Goal: Navigation & Orientation: Find specific page/section

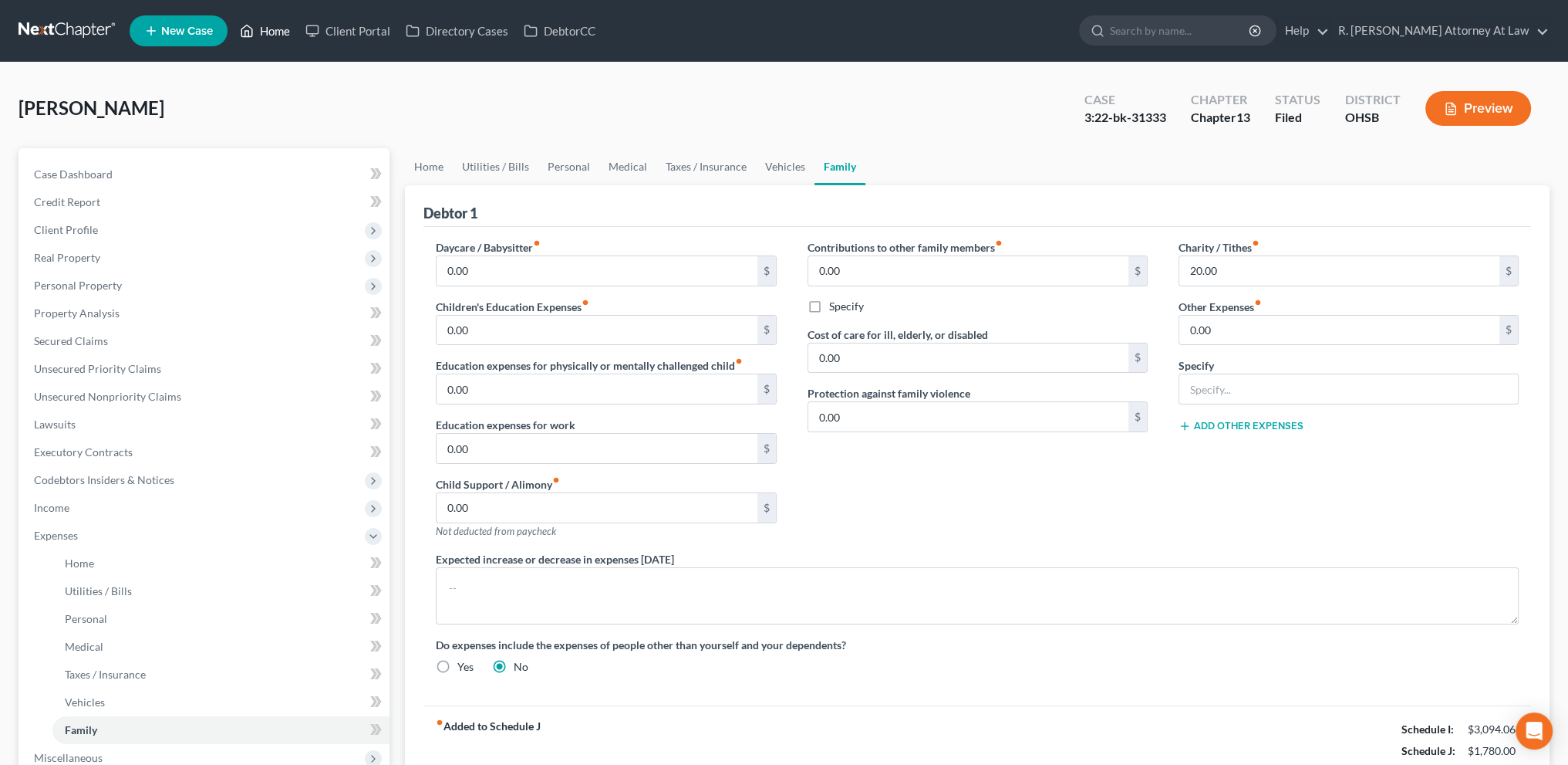
drag, startPoint x: 270, startPoint y: 25, endPoint x: 297, endPoint y: 21, distance: 27.3
click at [272, 25] on link "Home" at bounding box center [265, 30] width 66 height 28
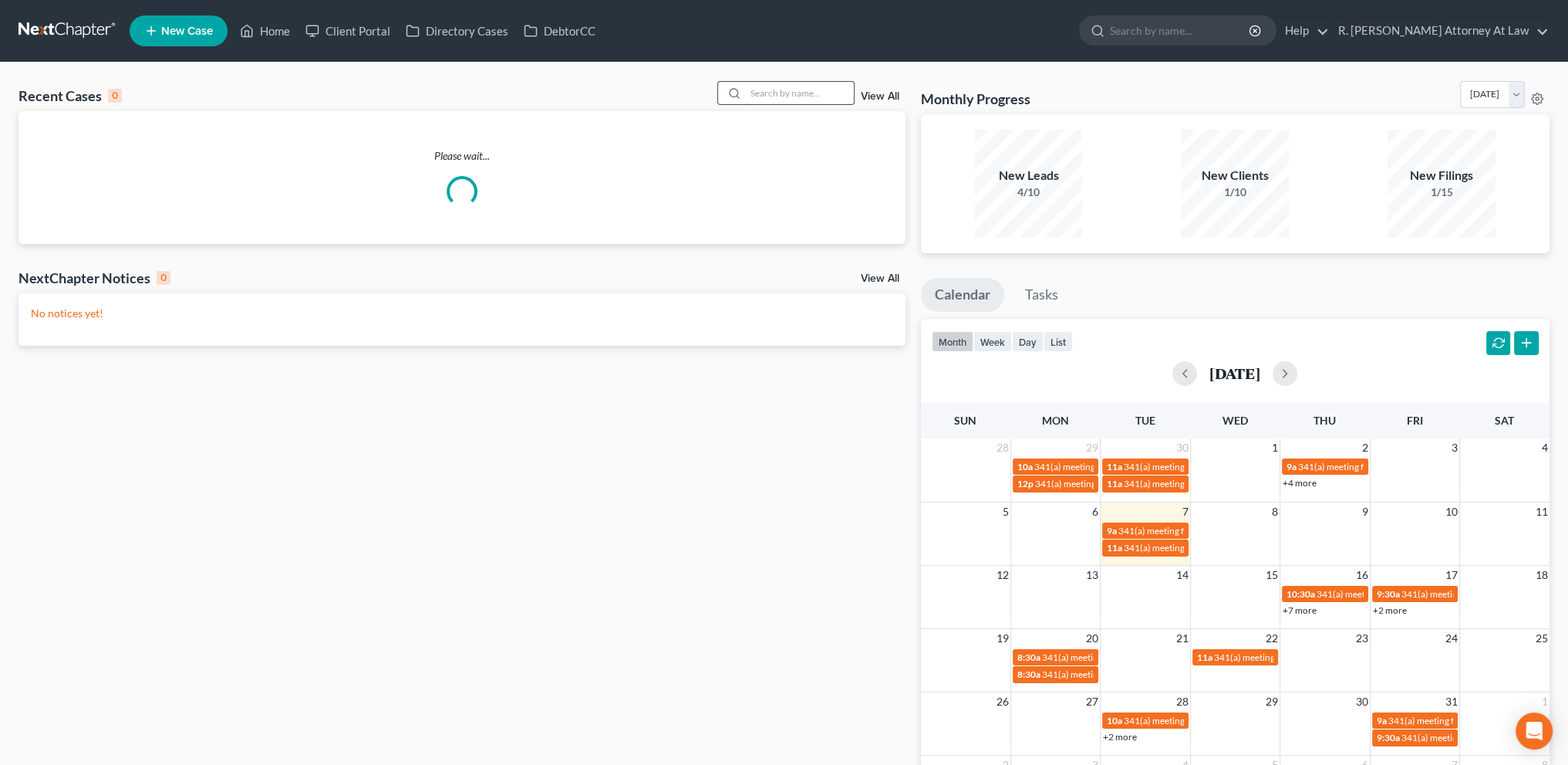
click at [792, 86] on input "search" at bounding box center [799, 93] width 108 height 22
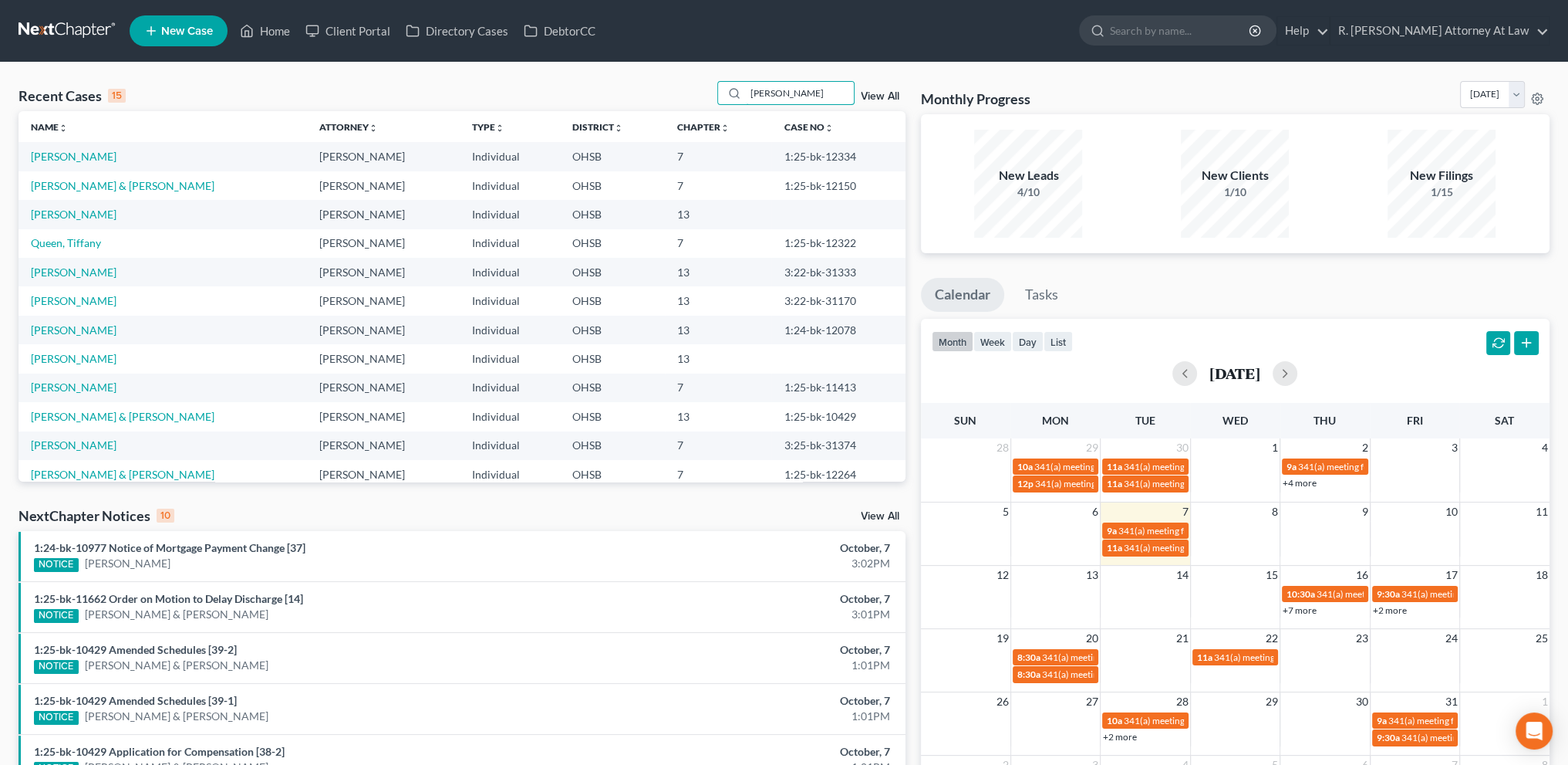
type input "[PERSON_NAME]"
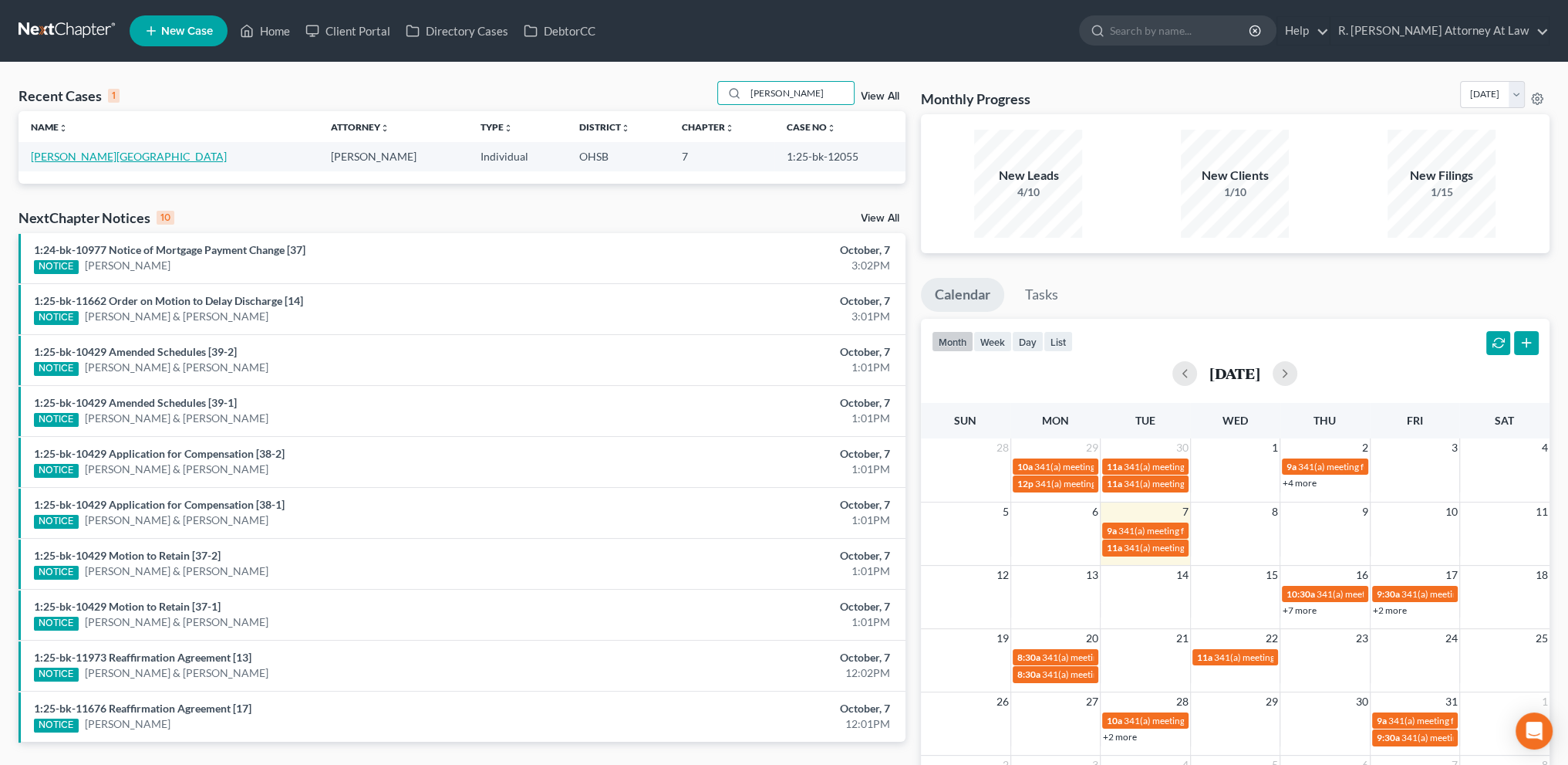
click at [52, 156] on link "[PERSON_NAME][GEOGRAPHIC_DATA]" at bounding box center [128, 156] width 196 height 13
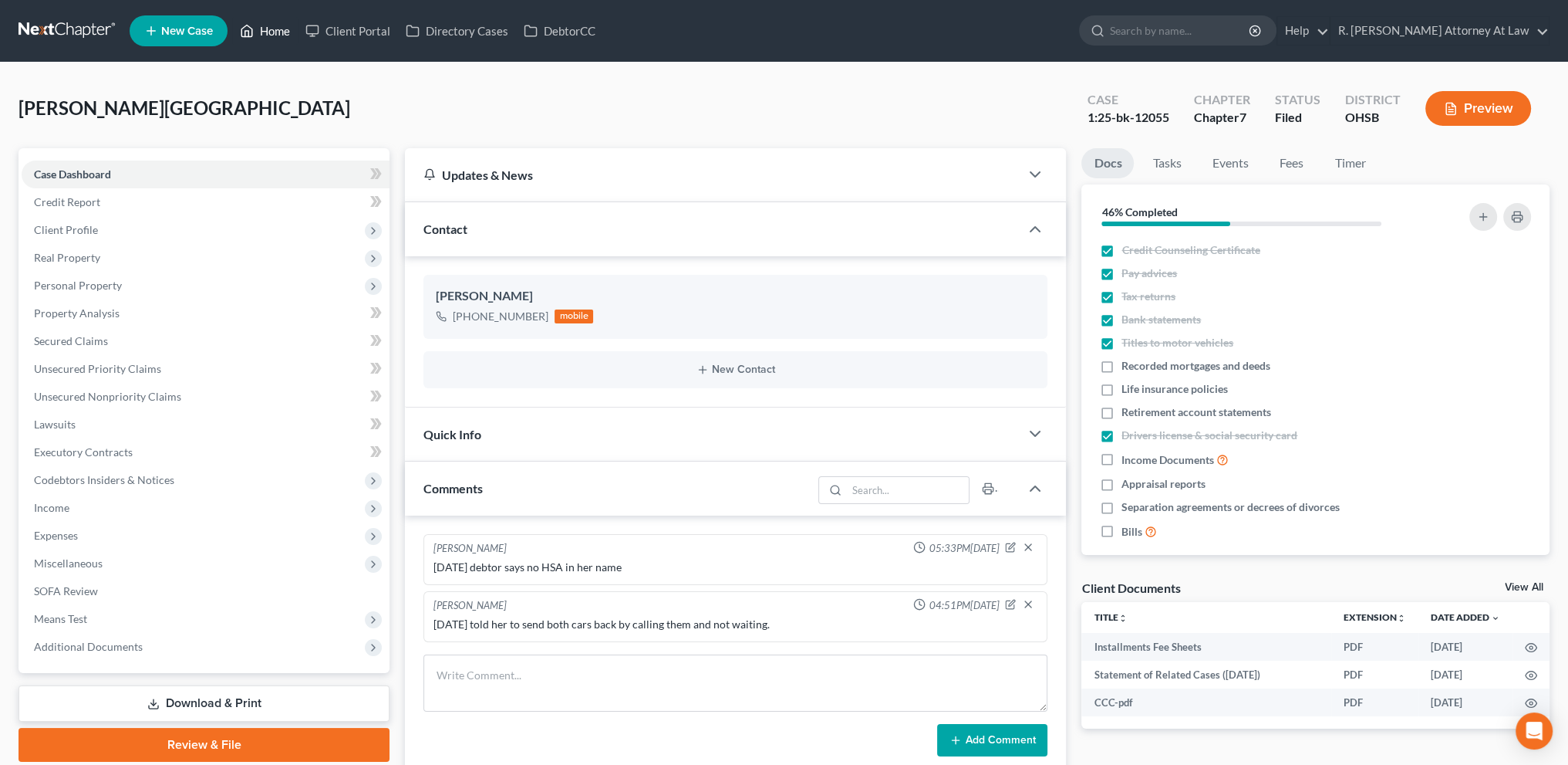
click at [278, 27] on link "Home" at bounding box center [265, 30] width 66 height 28
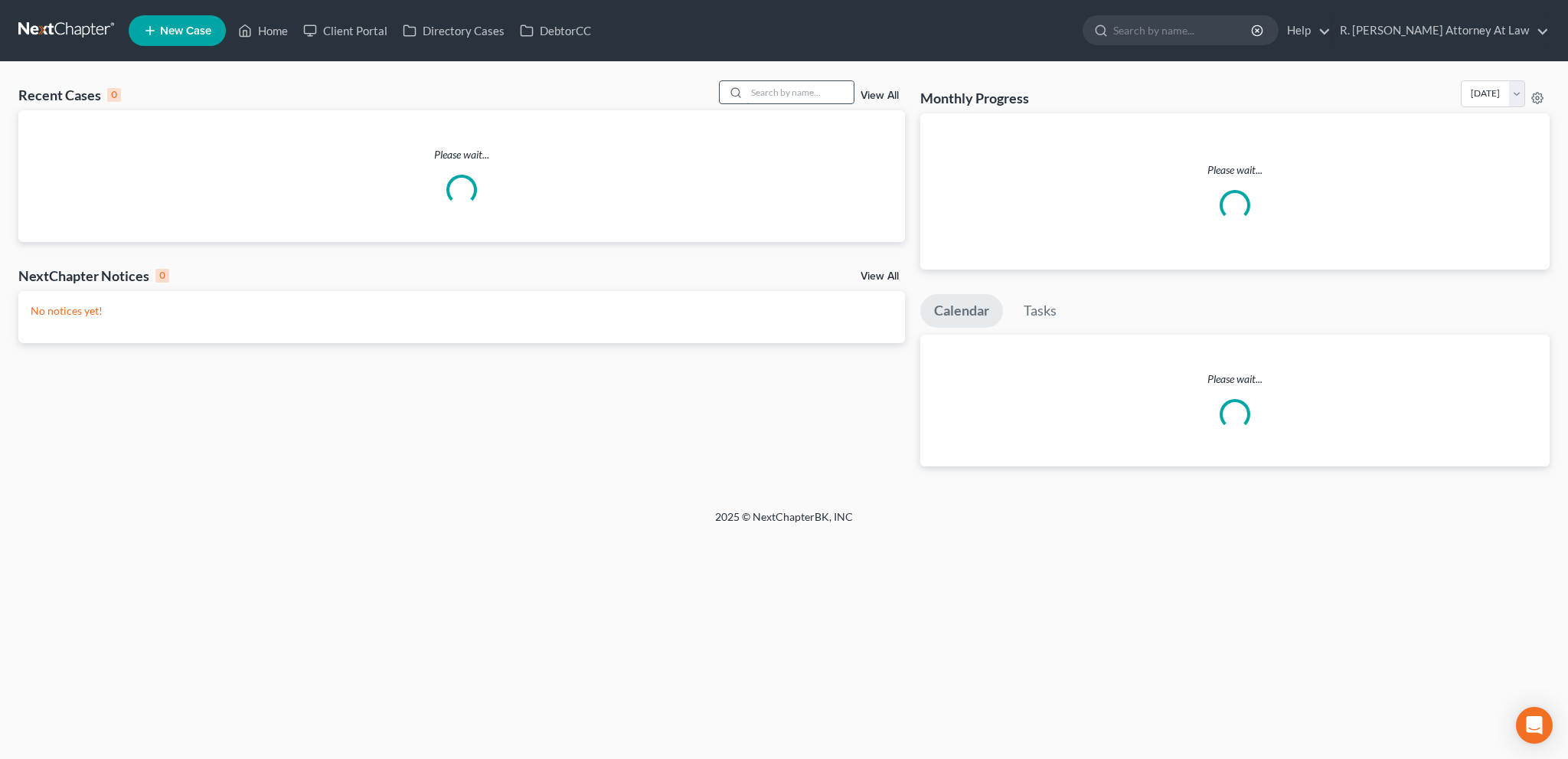
drag, startPoint x: 774, startPoint y: 91, endPoint x: 768, endPoint y: 85, distance: 8.5
click at [774, 92] on input "search" at bounding box center [800, 92] width 107 height 22
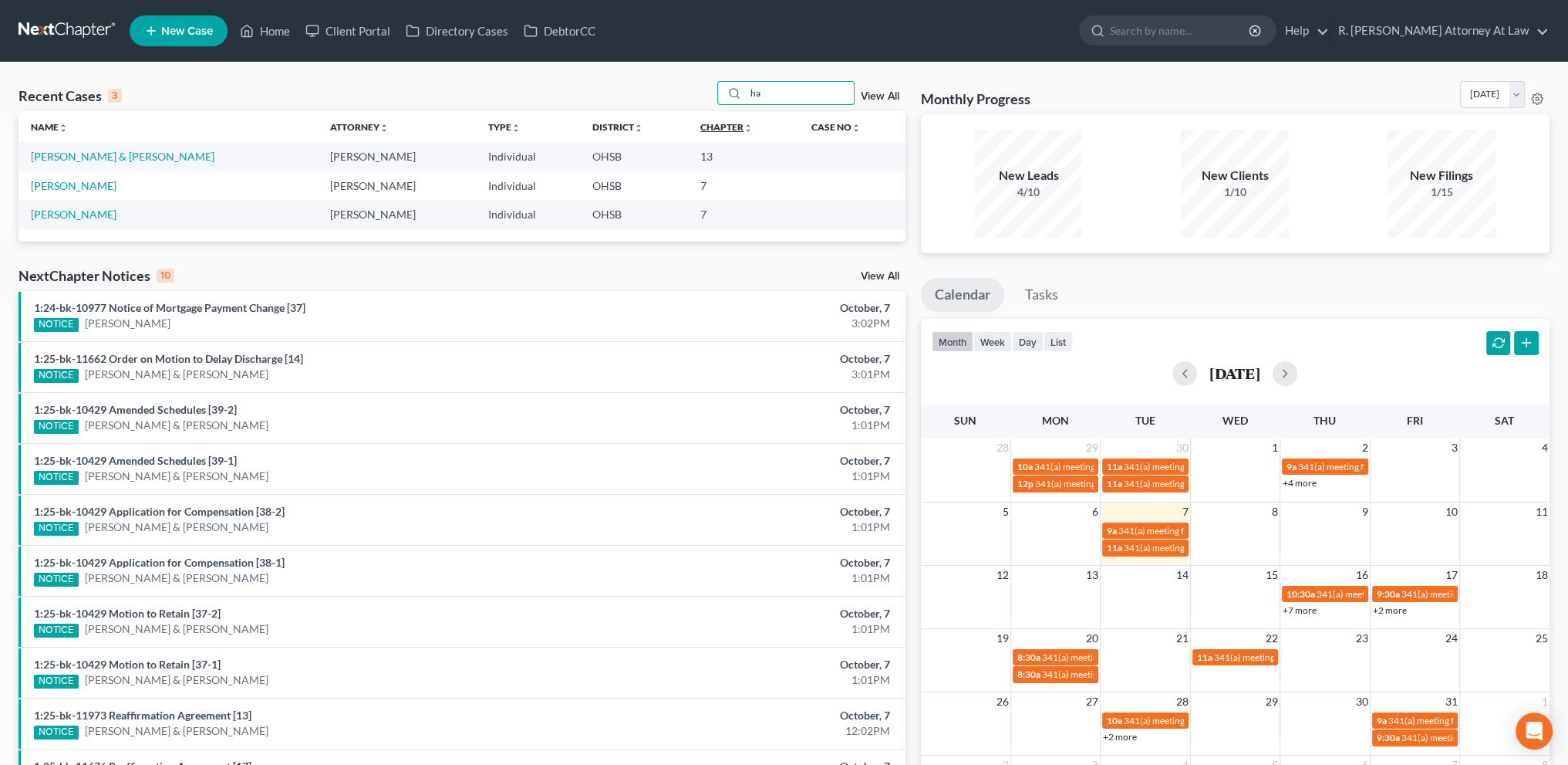
type input "h"
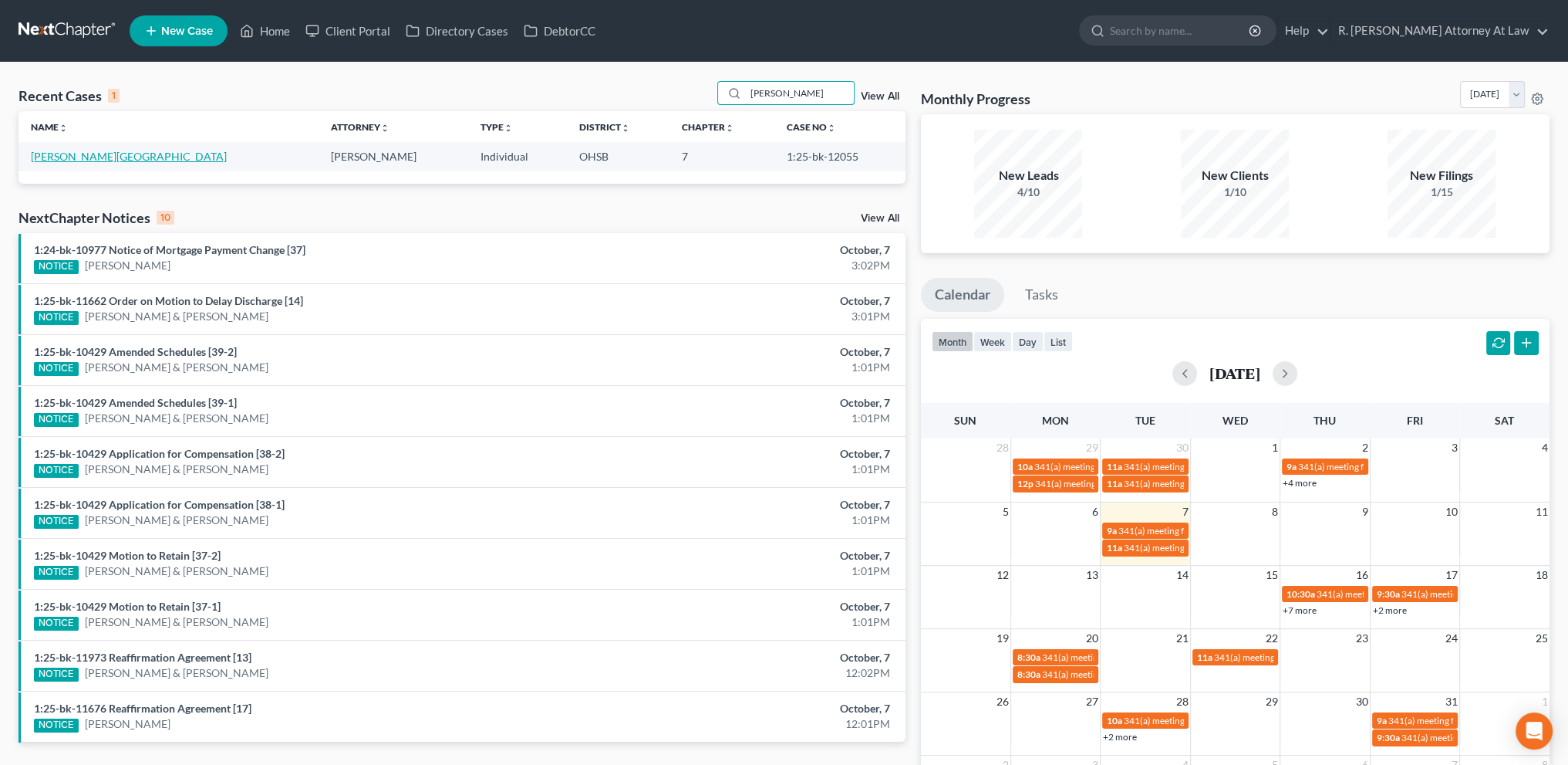
type input "[PERSON_NAME]"
click at [48, 156] on link "[PERSON_NAME][GEOGRAPHIC_DATA]" at bounding box center [128, 156] width 196 height 13
